Goal: Task Accomplishment & Management: Manage account settings

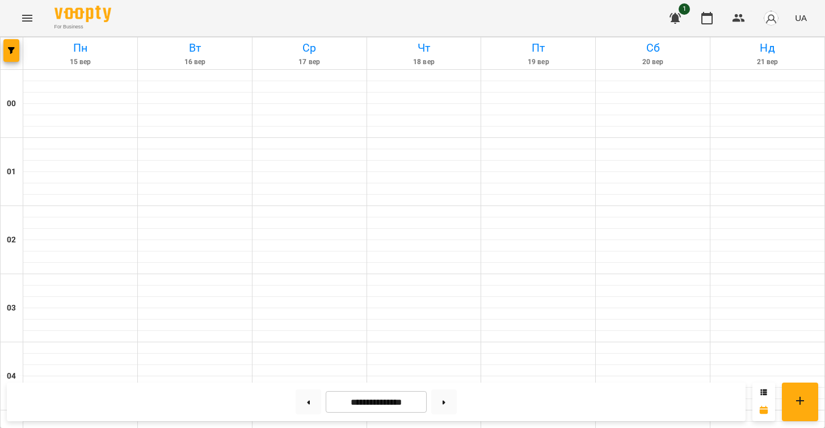
scroll to position [990, 0]
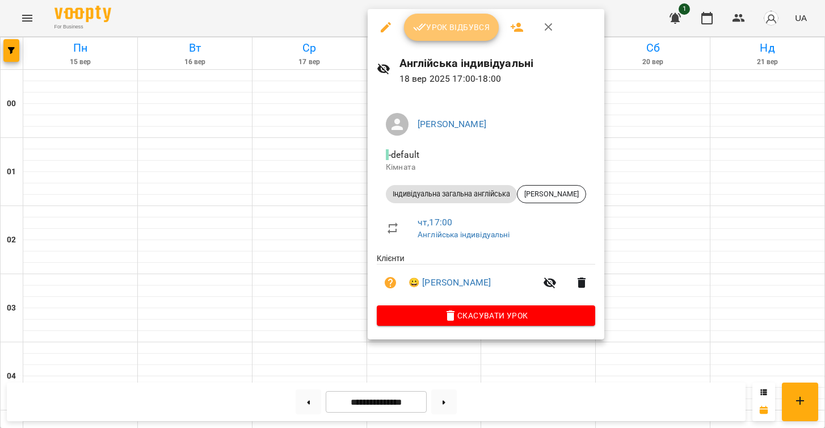
click at [438, 27] on span "Урок відбувся" at bounding box center [451, 27] width 77 height 14
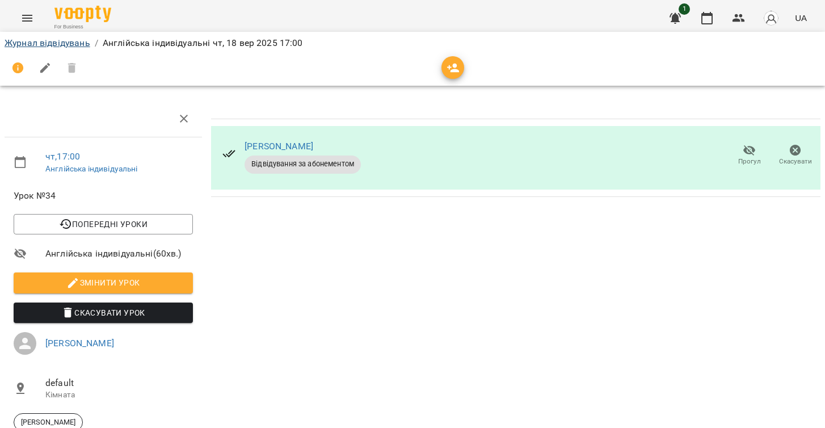
click at [71, 44] on link "Журнал відвідувань" at bounding box center [48, 42] width 86 height 11
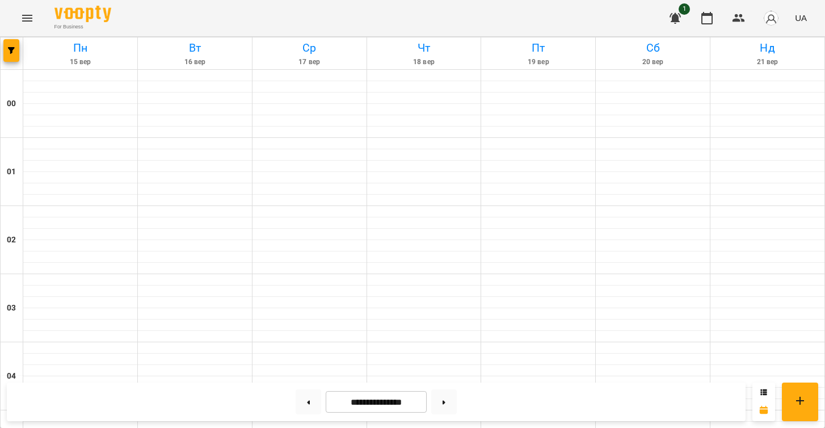
scroll to position [1038, 0]
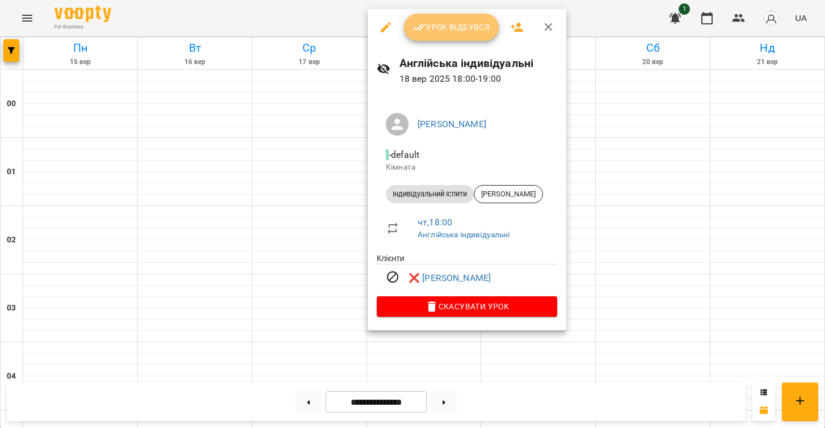
click at [420, 37] on button "Урок відбувся" at bounding box center [451, 27] width 95 height 27
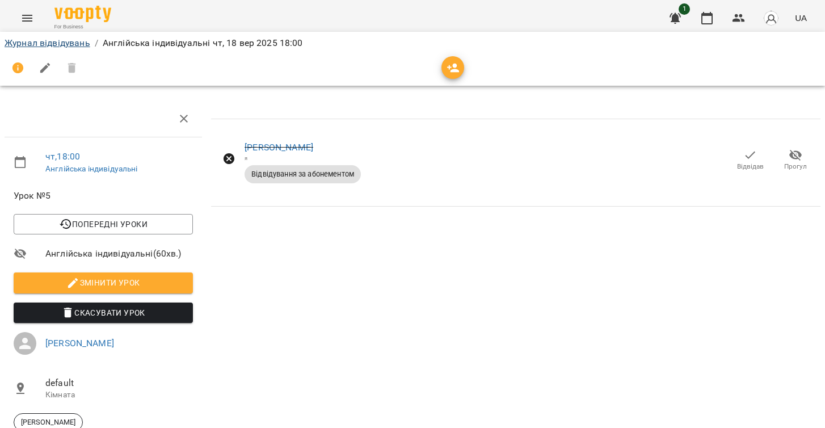
click at [32, 44] on link "Журнал відвідувань" at bounding box center [48, 42] width 86 height 11
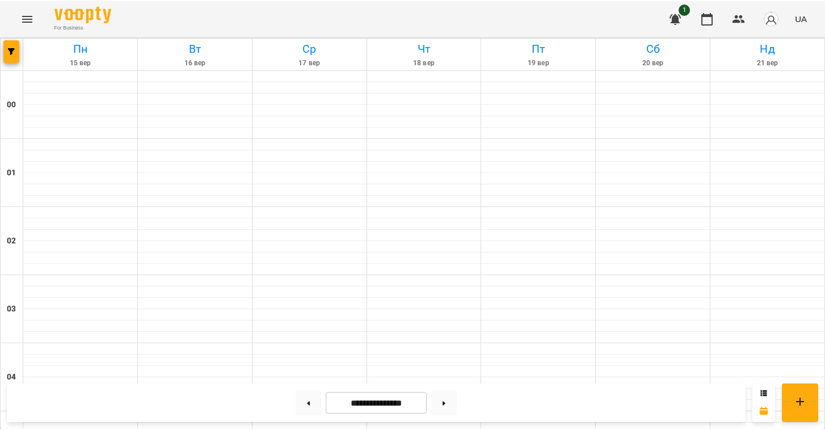
scroll to position [1058, 0]
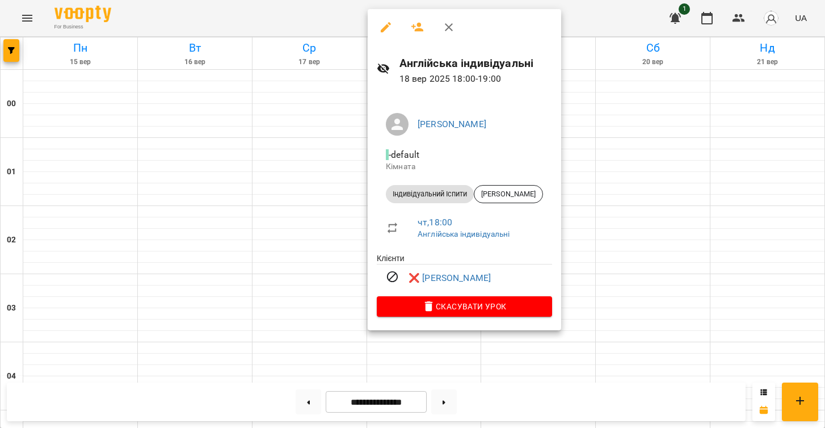
click at [448, 28] on icon "button" at bounding box center [449, 27] width 8 height 8
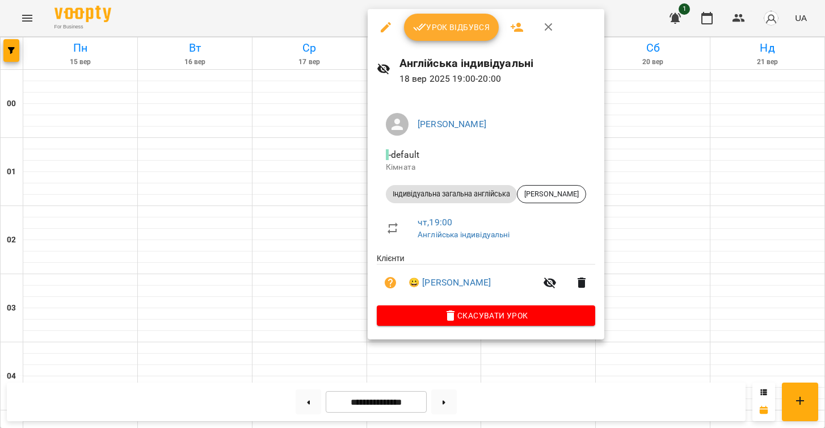
click at [549, 30] on icon "button" at bounding box center [549, 27] width 14 height 14
